Goal: Task Accomplishment & Management: Use online tool/utility

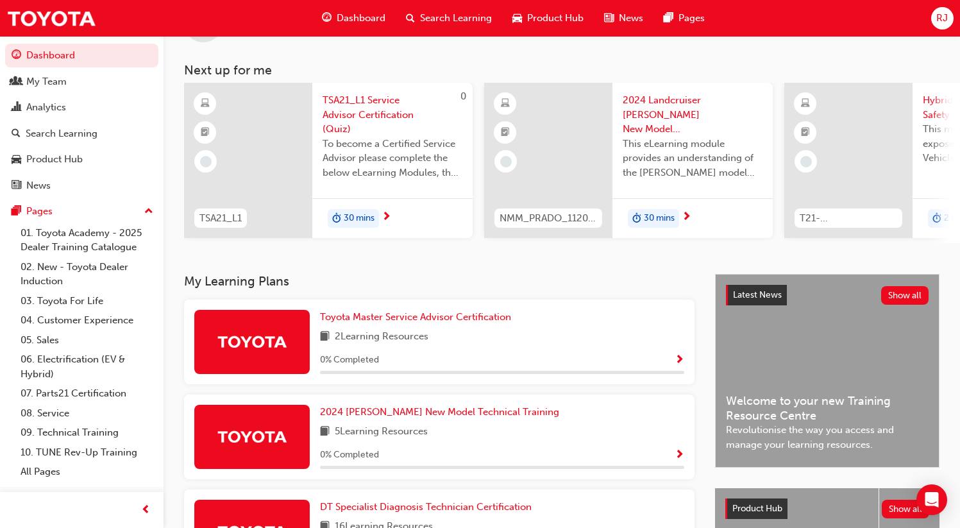
scroll to position [238, 0]
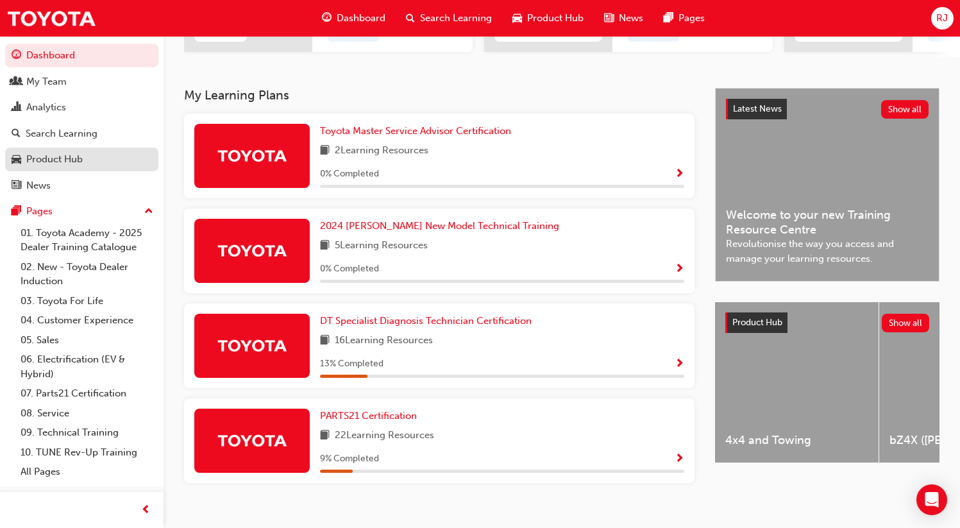
click at [56, 155] on div "Product Hub" at bounding box center [54, 159] width 56 height 15
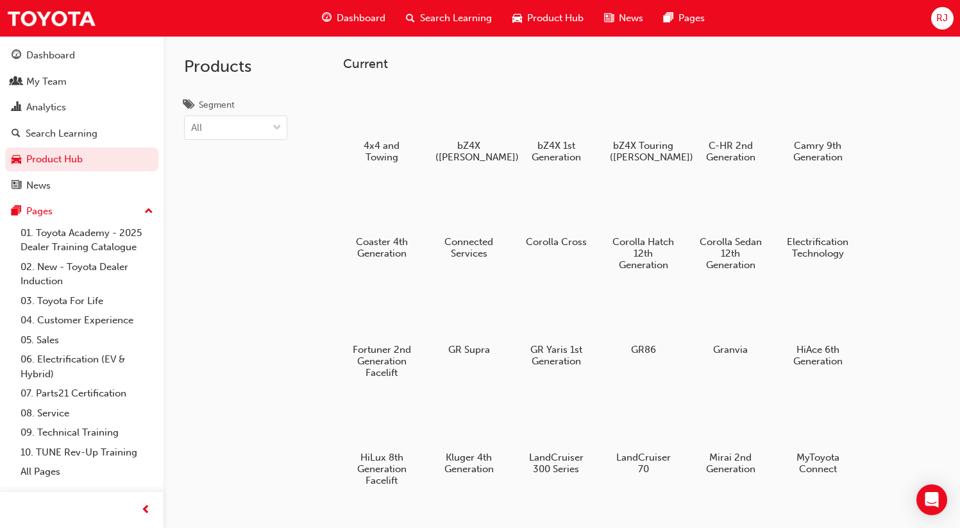
click at [359, 63] on h3 "Current" at bounding box center [641, 63] width 596 height 15
click at [189, 67] on h2 "Products" at bounding box center [235, 66] width 103 height 21
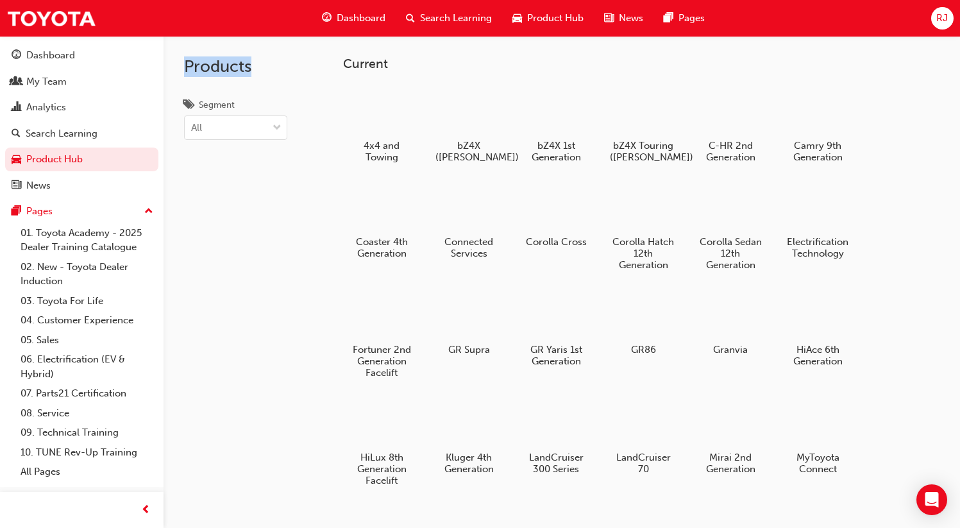
click at [944, 10] on div "RJ" at bounding box center [942, 18] width 22 height 22
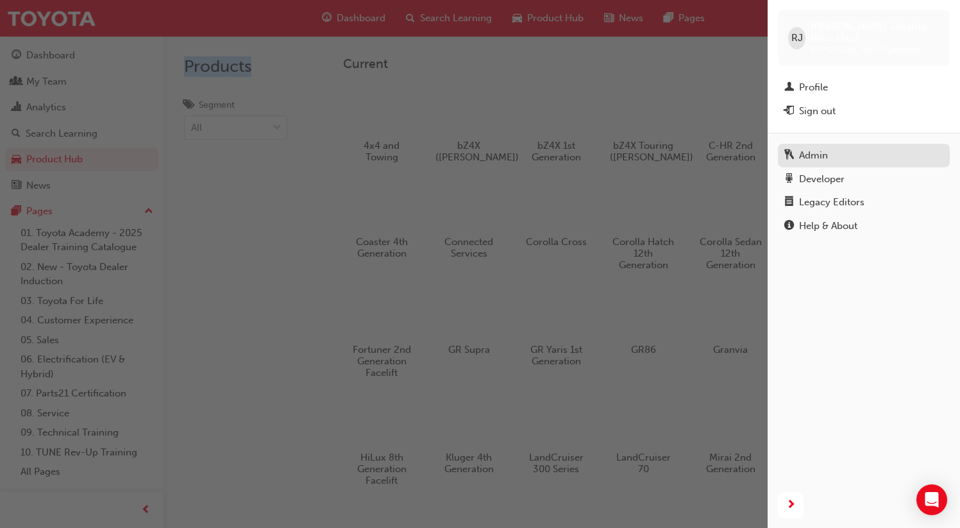
click at [820, 148] on div "Admin" at bounding box center [813, 155] width 29 height 15
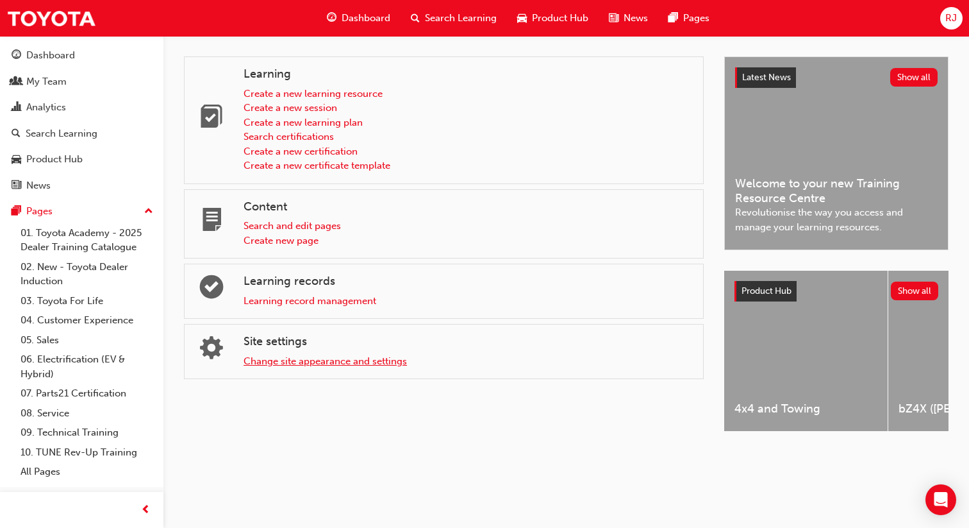
click at [320, 358] on link "Change site appearance and settings" at bounding box center [325, 361] width 163 height 12
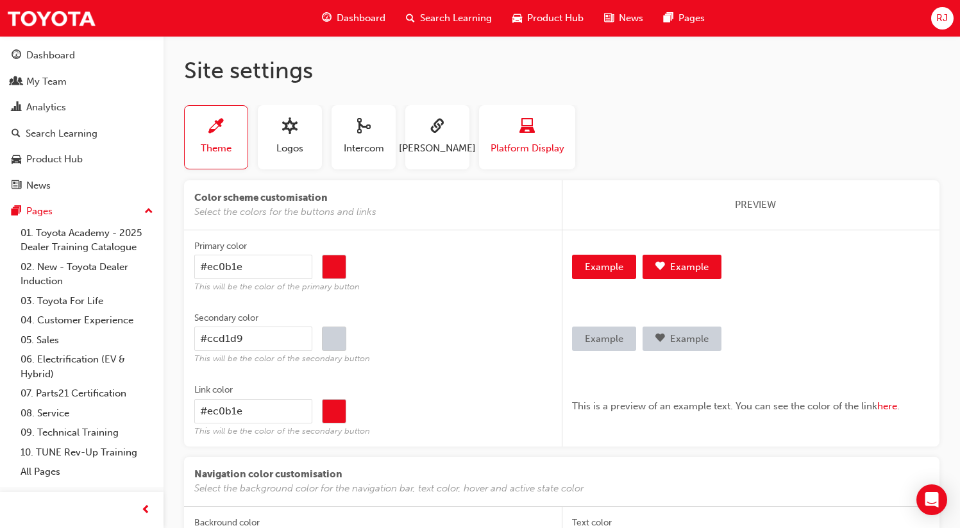
click at [532, 141] on span "Platform Display" at bounding box center [527, 148] width 74 height 15
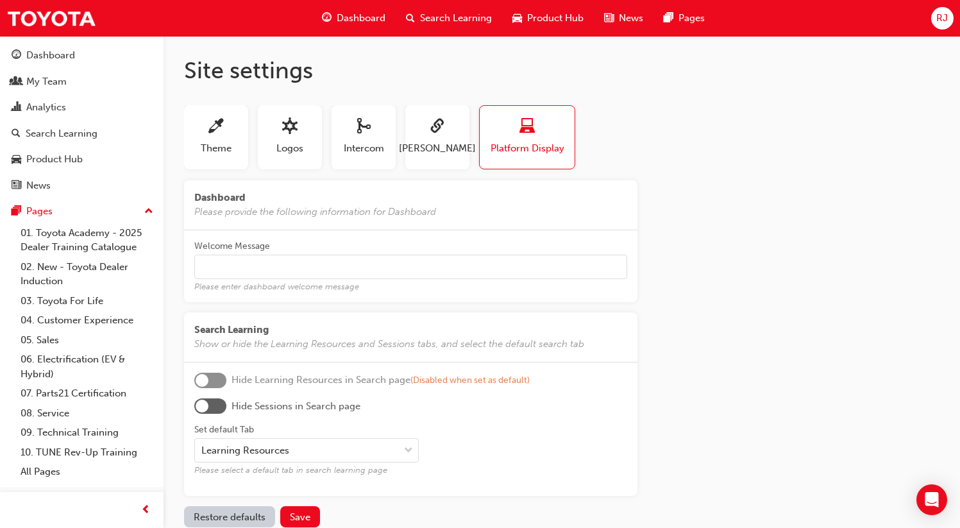
click at [67, 40] on div "Dashboard My Team Analytics Search Learning Product Hub News Pages Pages 01. To…" at bounding box center [81, 261] width 163 height 451
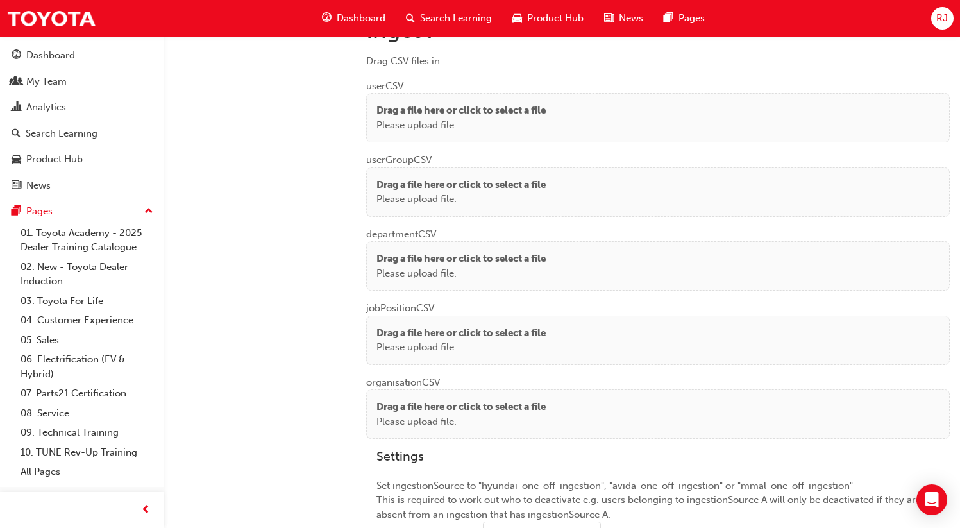
scroll to position [960, 0]
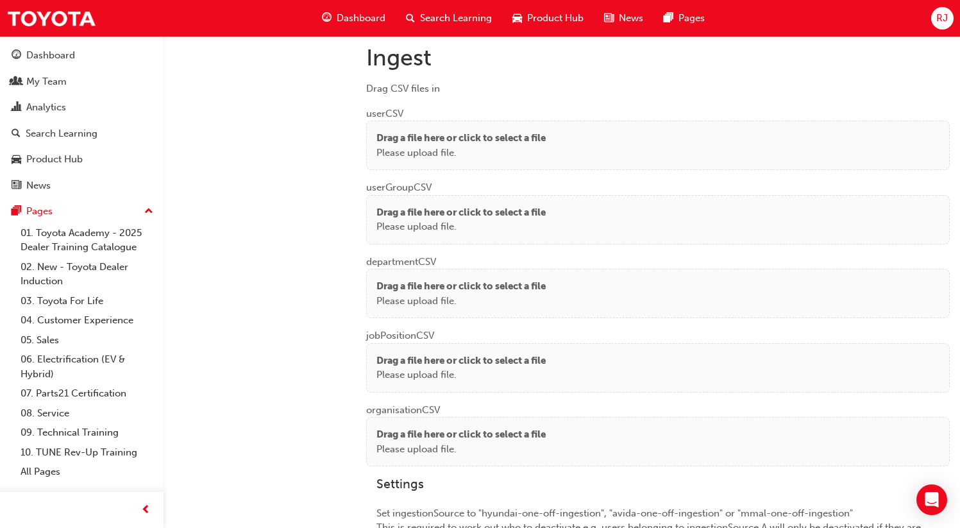
click at [435, 147] on p "Please upload file." at bounding box center [460, 153] width 169 height 15
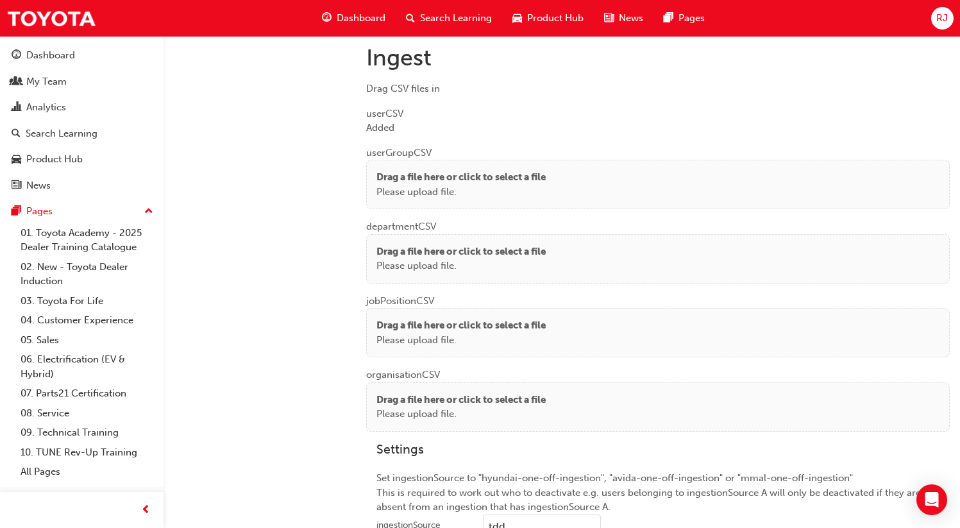
click at [413, 185] on p "Please upload file." at bounding box center [460, 192] width 169 height 15
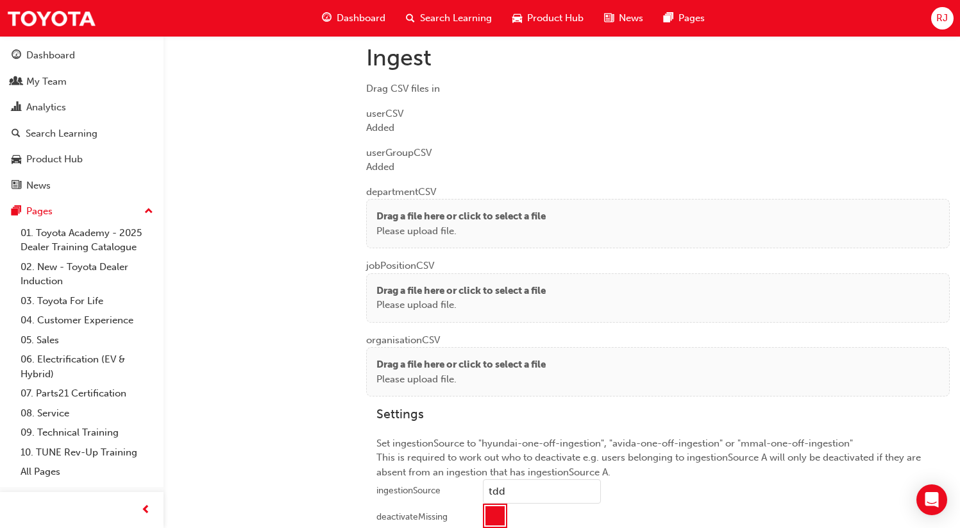
click at [416, 219] on p "Drag a file here or click to select a file" at bounding box center [460, 216] width 169 height 15
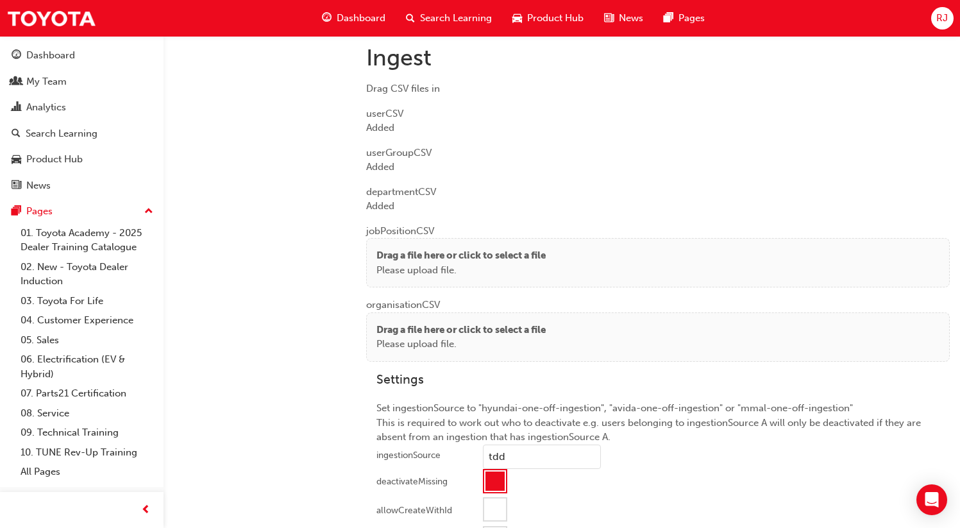
click at [397, 248] on p "Drag a file here or click to select a file" at bounding box center [460, 255] width 169 height 15
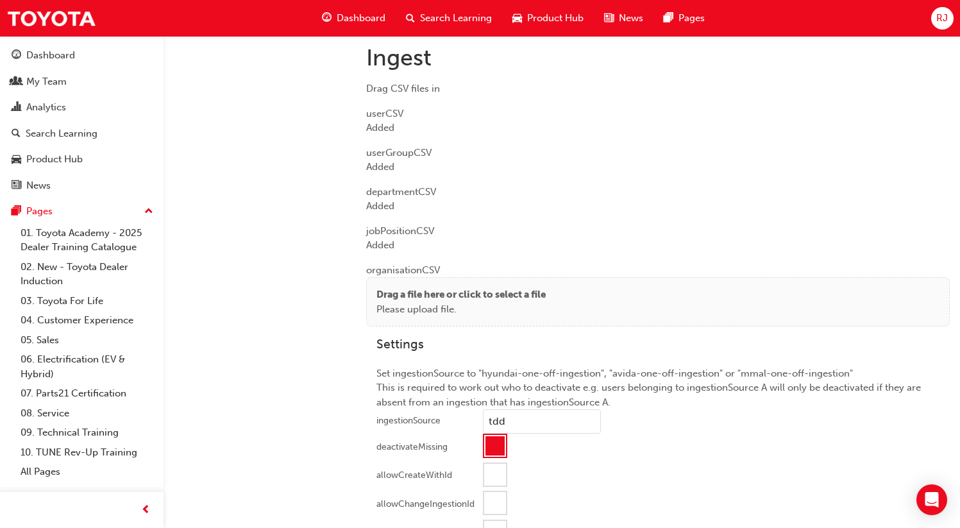
click at [453, 302] on p "Please upload file." at bounding box center [460, 309] width 169 height 15
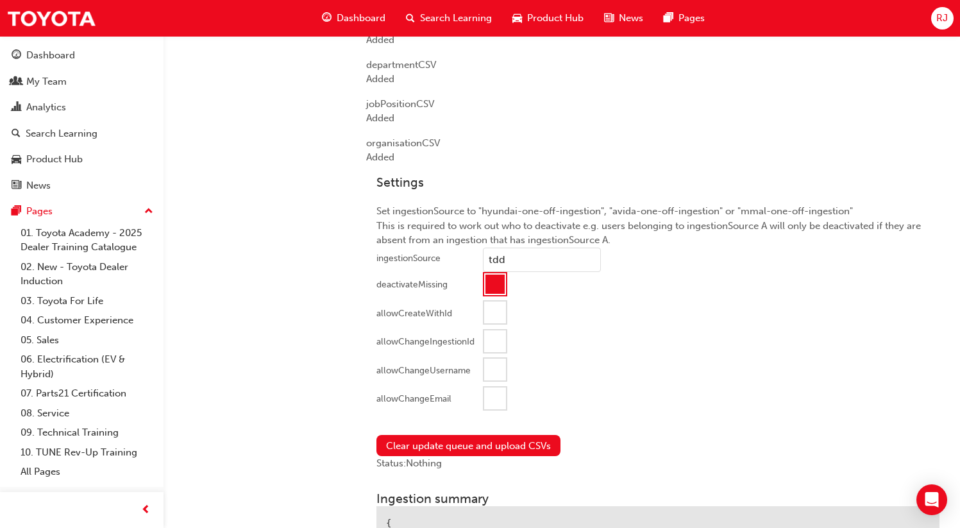
scroll to position [1257, 0]
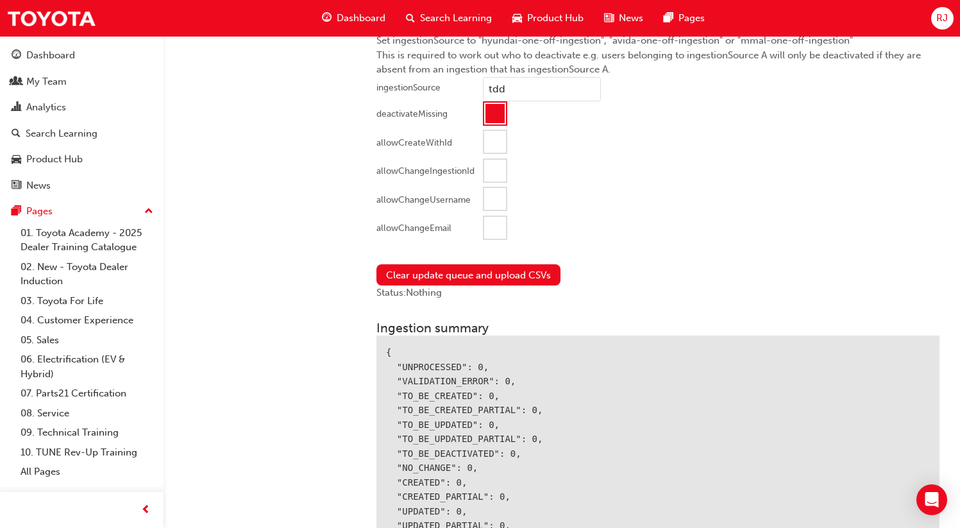
click at [487, 225] on div at bounding box center [495, 228] width 22 height 22
click at [446, 276] on button "Clear update queue and upload CSVs" at bounding box center [468, 274] width 184 height 21
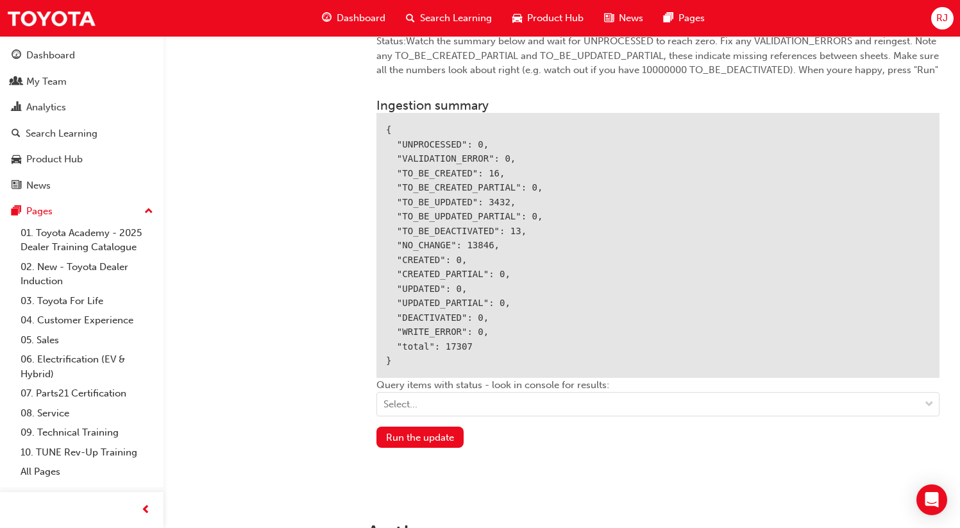
scroll to position [1499, 0]
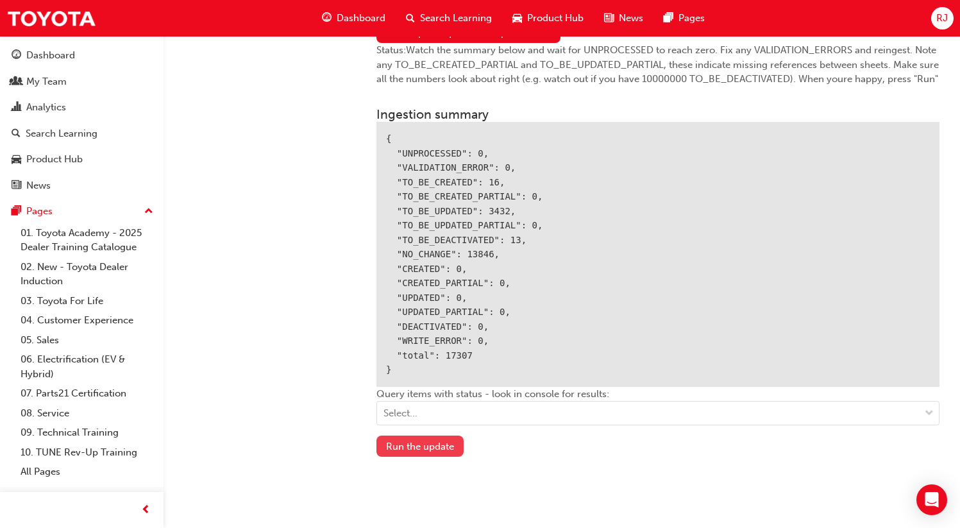
click at [419, 440] on button "Run the update" at bounding box center [419, 445] width 87 height 21
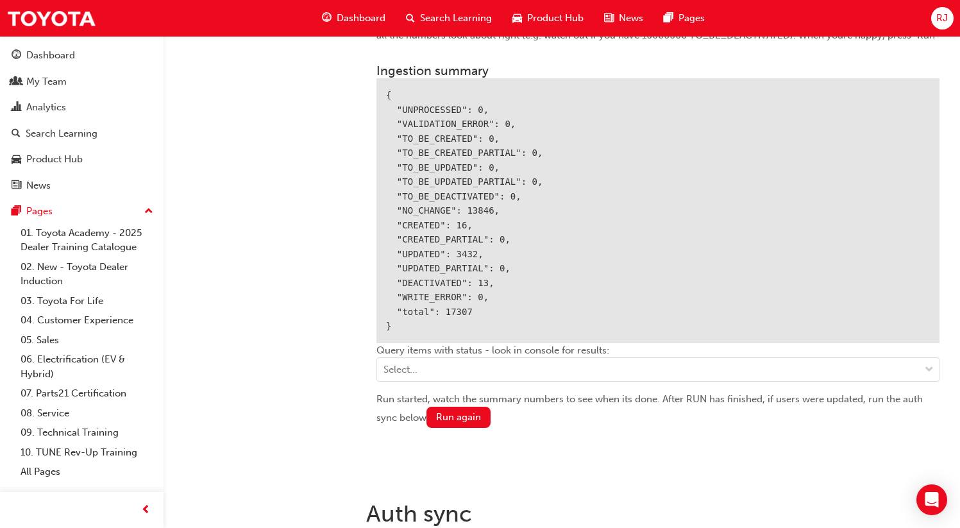
scroll to position [1622, 0]
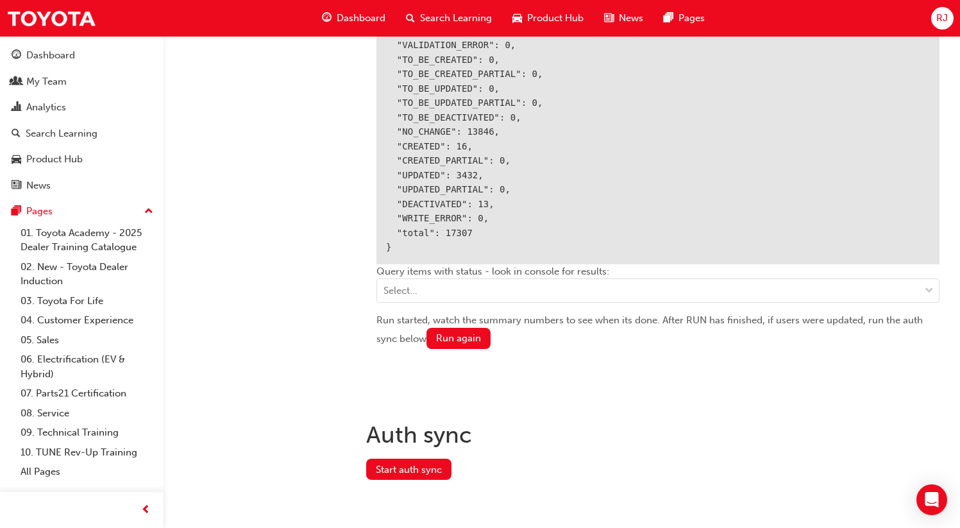
click at [404, 450] on div "Auth sync" at bounding box center [657, 434] width 583 height 49
click at [404, 466] on button "Start auth sync" at bounding box center [408, 468] width 85 height 21
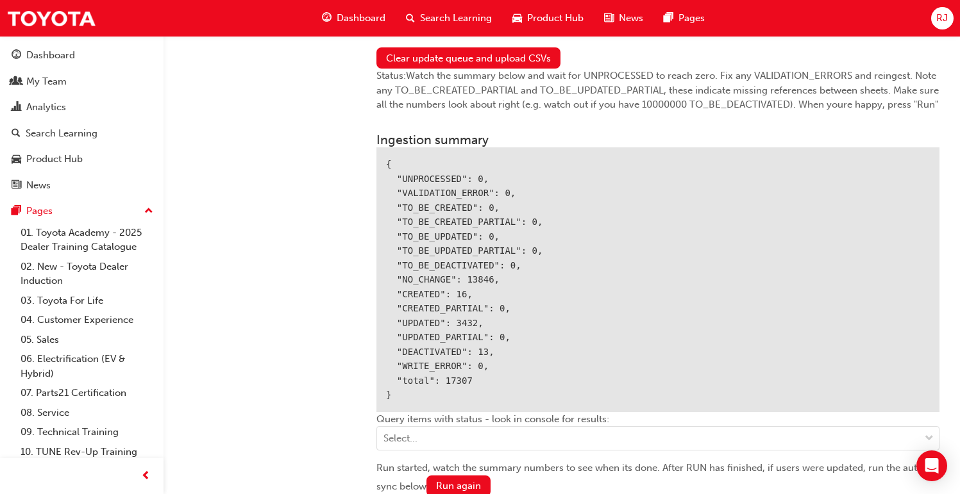
scroll to position [1477, 0]
